Goal: Use online tool/utility: Utilize a website feature to perform a specific function

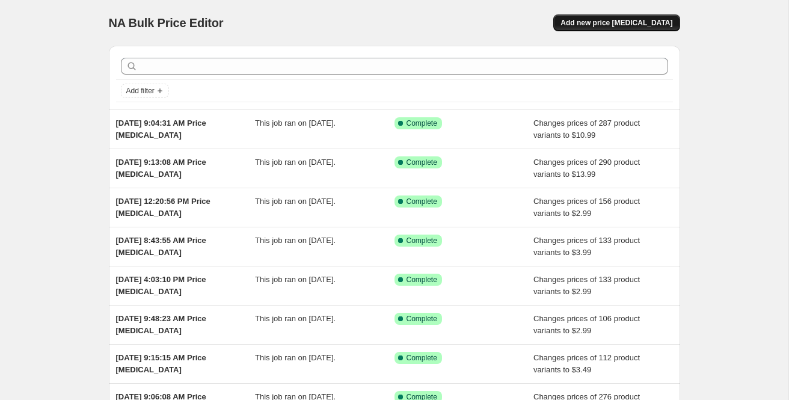
click at [610, 26] on span "Add new price [MEDICAL_DATA]" at bounding box center [616, 23] width 112 height 10
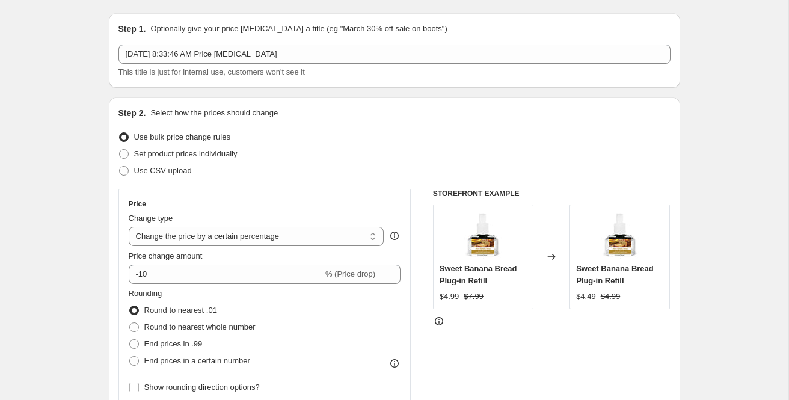
scroll to position [50, 0]
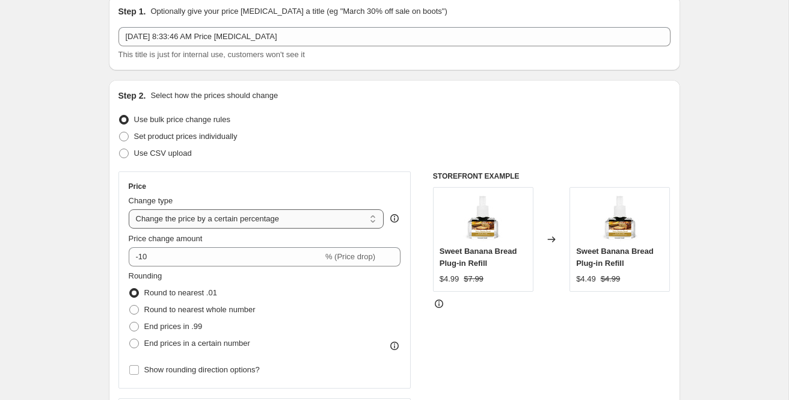
click at [207, 216] on select "Change the price to a certain amount Change the price by a certain amount Chang…" at bounding box center [256, 218] width 255 height 19
select select "to"
click at [129, 209] on select "Change the price to a certain amount Change the price by a certain amount Chang…" at bounding box center [256, 218] width 255 height 19
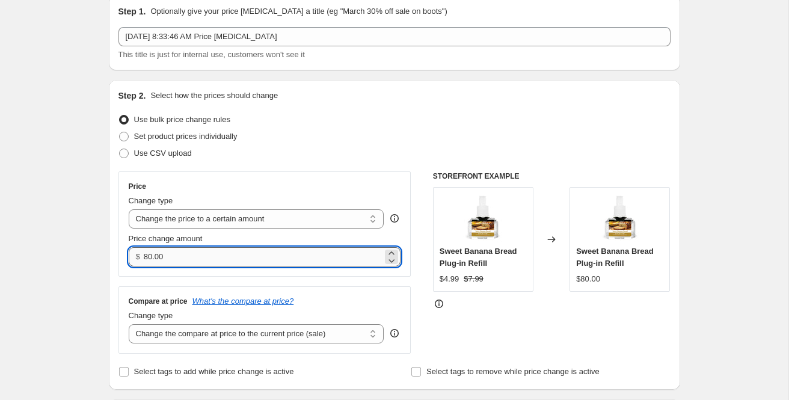
click at [185, 261] on input "80.00" at bounding box center [263, 256] width 239 height 19
type input "11.99"
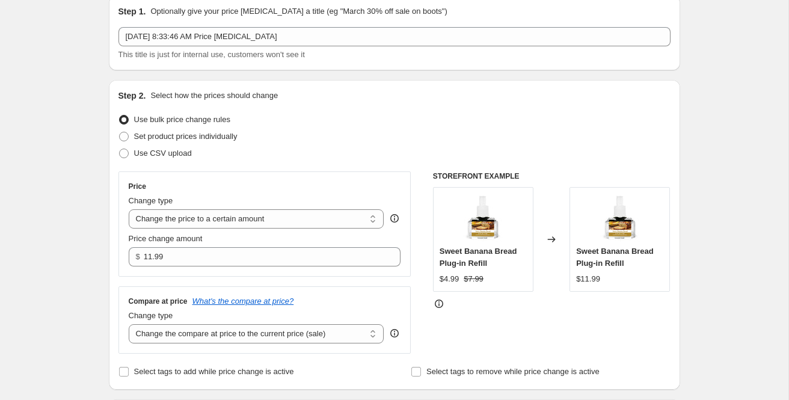
drag, startPoint x: 561, startPoint y: 154, endPoint x: 526, endPoint y: 172, distance: 39.8
click at [561, 154] on div "Use CSV upload" at bounding box center [394, 153] width 552 height 17
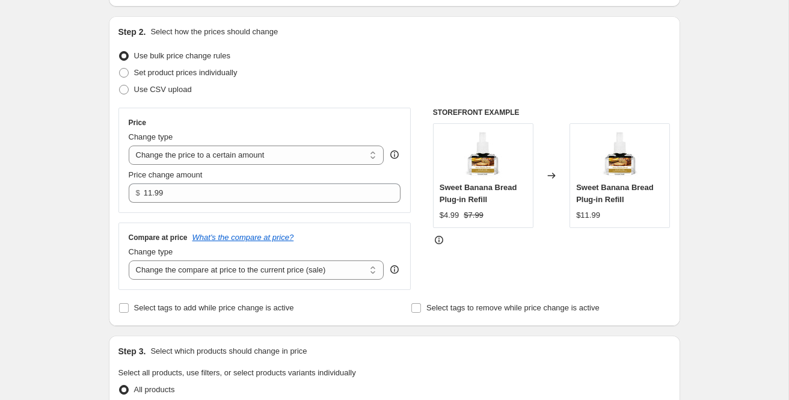
scroll to position [120, 0]
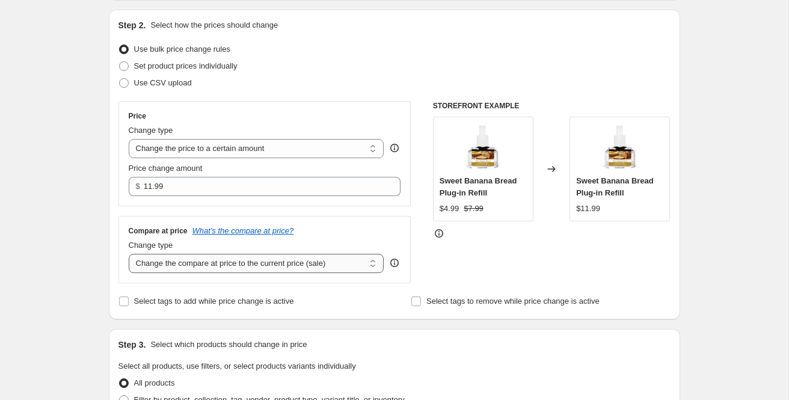
click at [234, 264] on select "Change the compare at price to the current price (sale) Change the compare at p…" at bounding box center [256, 263] width 255 height 19
select select "no_change"
click at [129, 254] on select "Change the compare at price to the current price (sale) Change the compare at p…" at bounding box center [256, 263] width 255 height 19
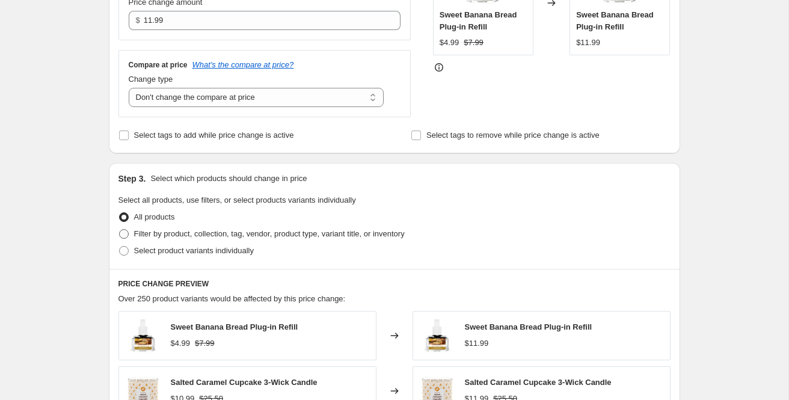
click at [135, 234] on span "Filter by product, collection, tag, vendor, product type, variant title, or inv…" at bounding box center [269, 233] width 270 height 9
click at [120, 230] on input "Filter by product, collection, tag, vendor, product type, variant title, or inv…" at bounding box center [119, 229] width 1 height 1
radio input "true"
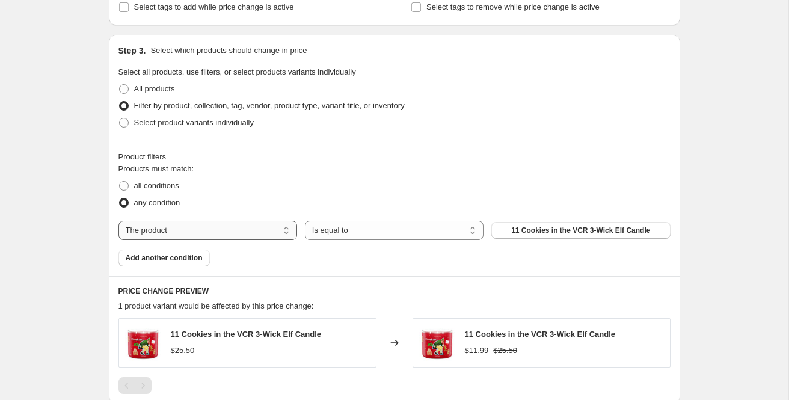
scroll to position [414, 0]
click at [206, 225] on select "The product The product's collection The product's tag The product's vendor The…" at bounding box center [207, 230] width 179 height 19
select select "collection"
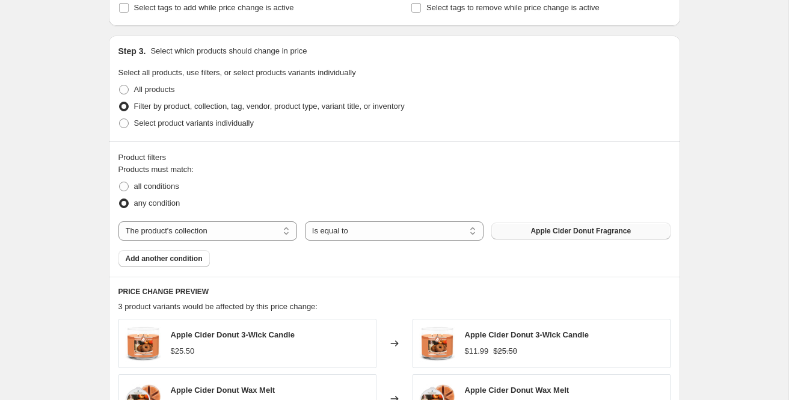
click at [542, 238] on button "Apple Cider Donut Fragrance" at bounding box center [580, 230] width 179 height 17
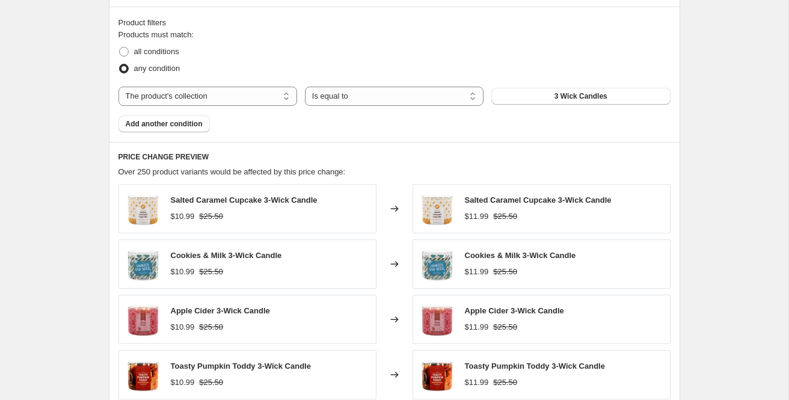
scroll to position [823, 0]
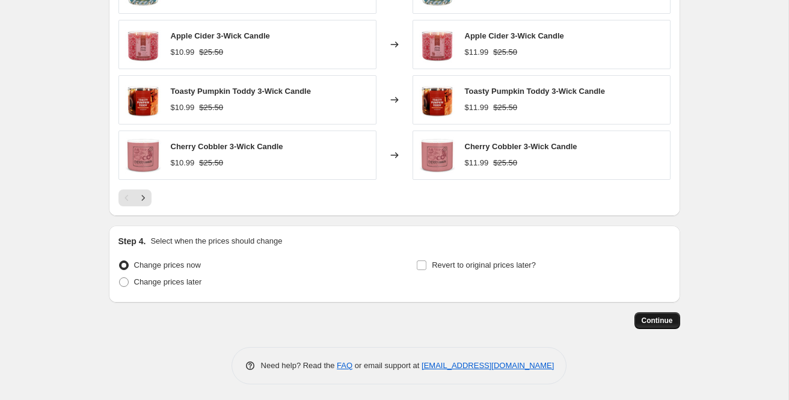
click at [635, 317] on button "Continue" at bounding box center [657, 320] width 46 height 17
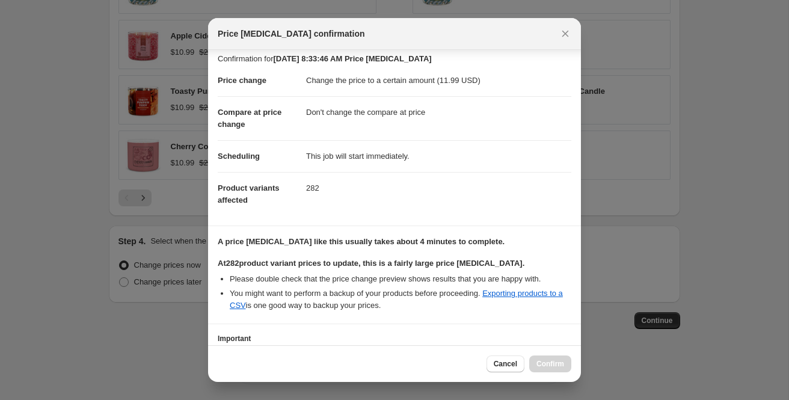
scroll to position [97, 0]
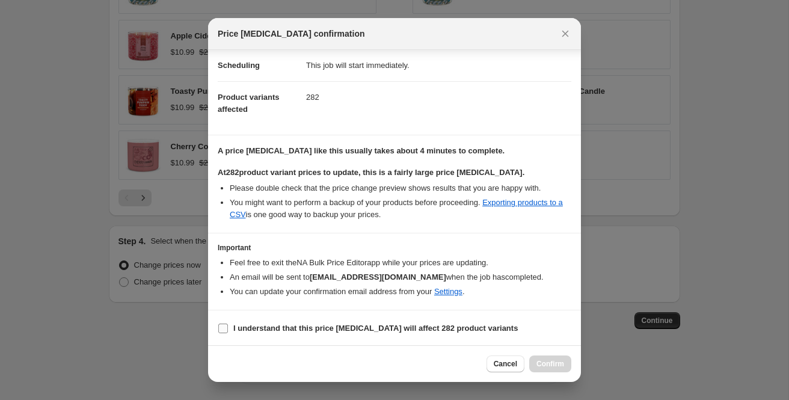
click at [234, 328] on b "I understand that this price [MEDICAL_DATA] will affect 282 product variants" at bounding box center [375, 327] width 284 height 9
click at [228, 328] on input "I understand that this price [MEDICAL_DATA] will affect 282 product variants" at bounding box center [223, 328] width 10 height 10
checkbox input "true"
click at [545, 367] on span "Confirm" at bounding box center [550, 364] width 28 height 10
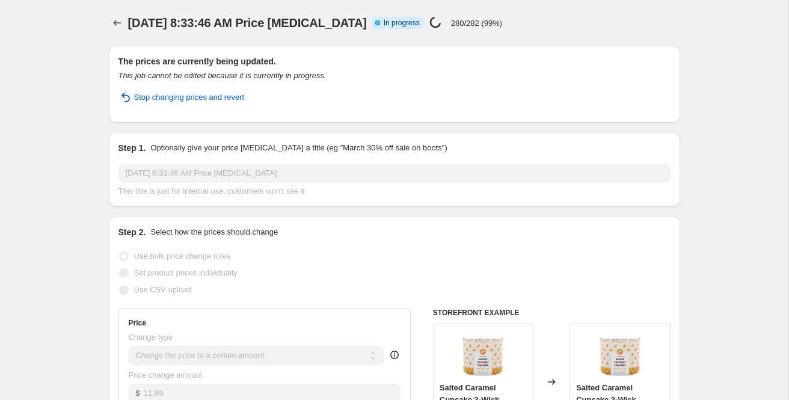
select select "no_change"
select select "collection"
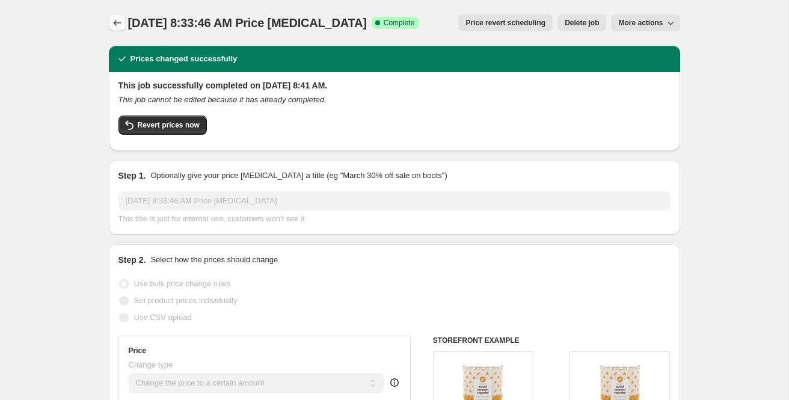
click at [111, 21] on icon "Price change jobs" at bounding box center [117, 23] width 12 height 12
